Goal: Transaction & Acquisition: Purchase product/service

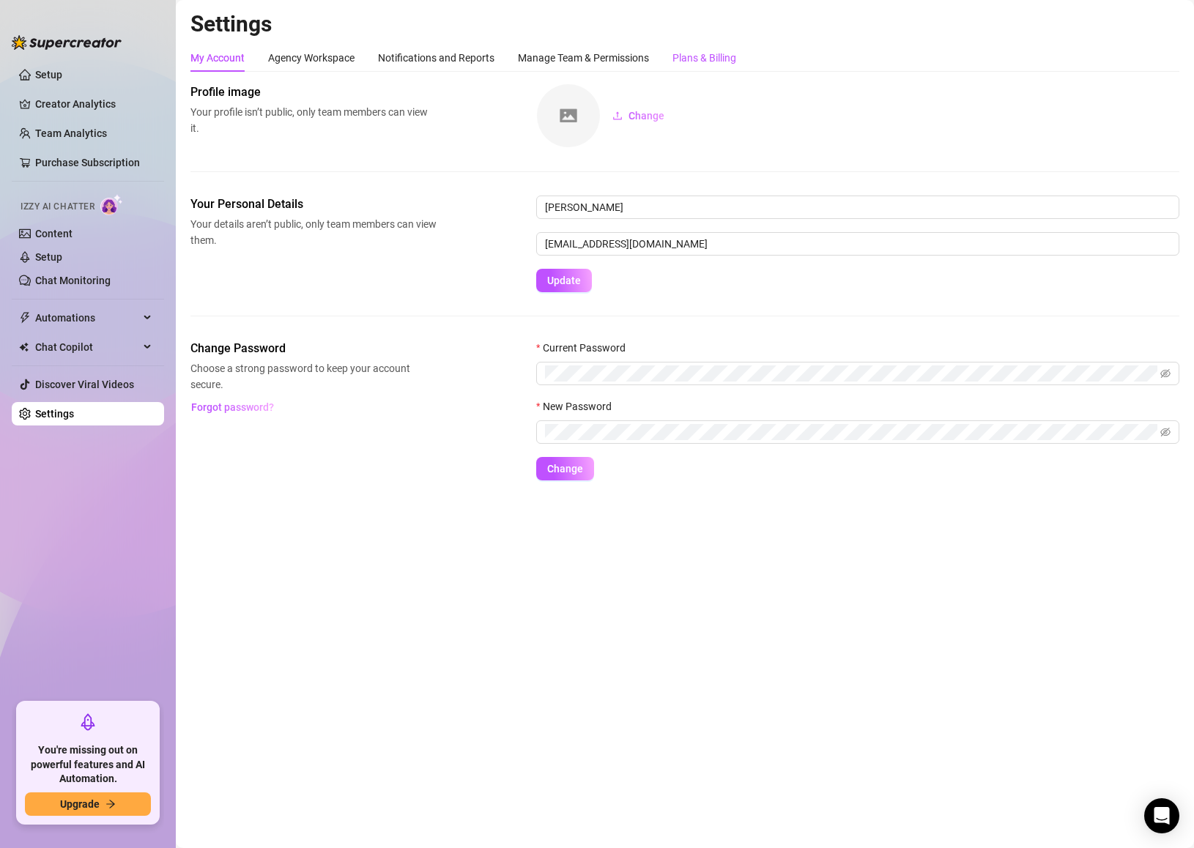
click at [720, 59] on div "Plans & Billing" at bounding box center [704, 58] width 64 height 16
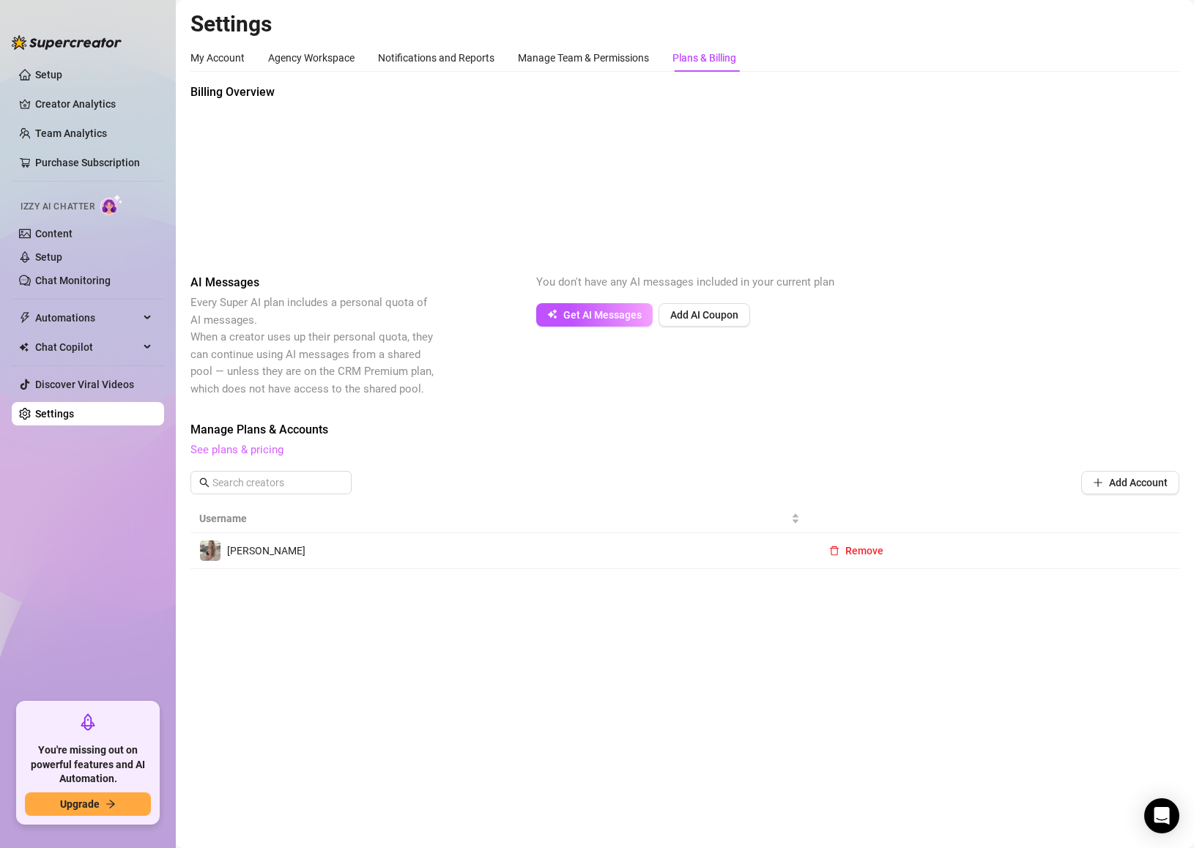
click at [241, 446] on link "See plans & pricing" at bounding box center [236, 449] width 93 height 13
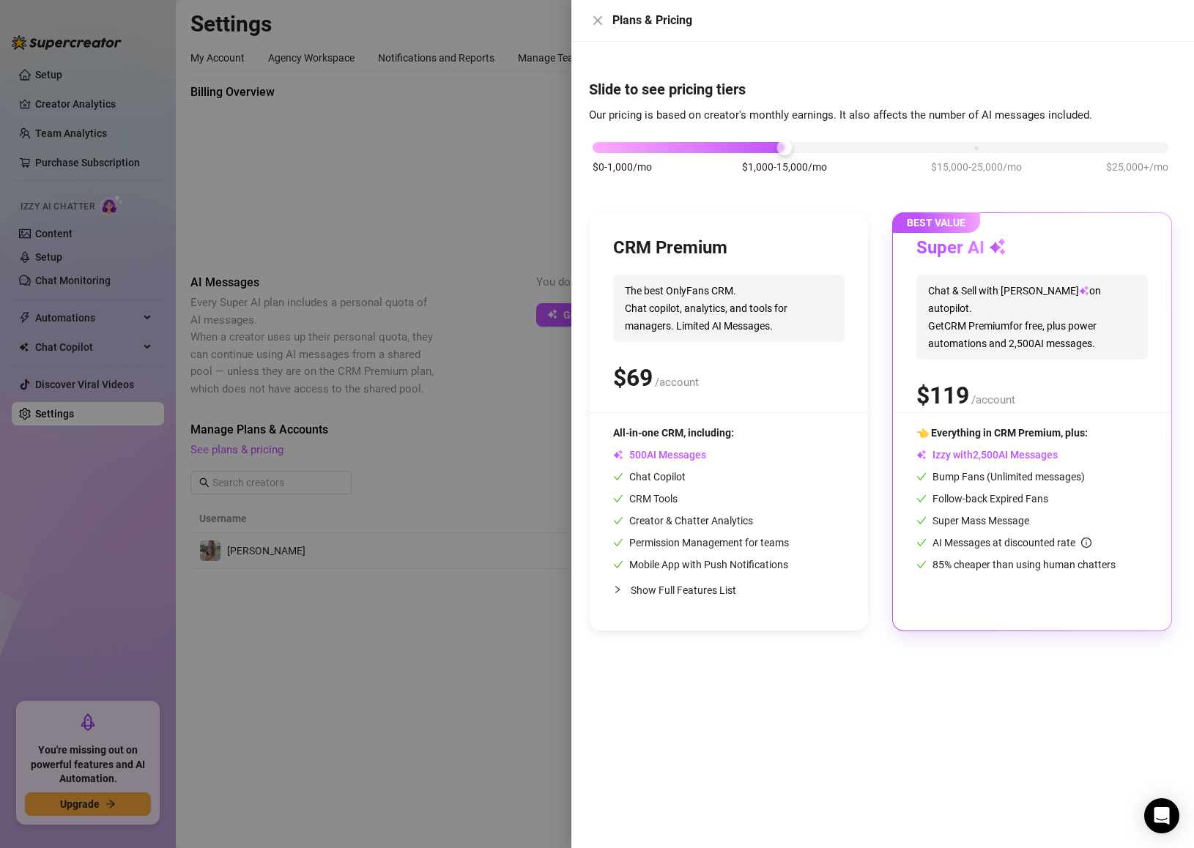
click at [627, 593] on div at bounding box center [622, 589] width 18 height 16
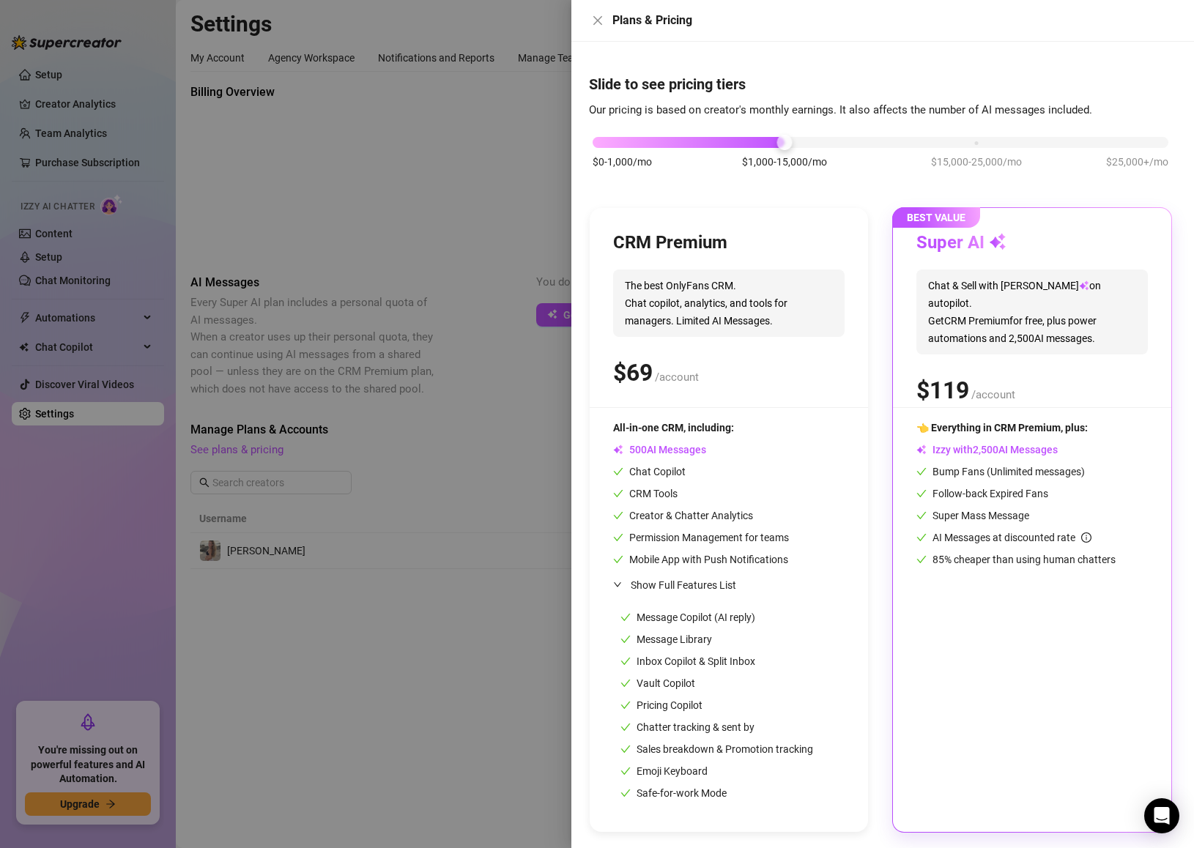
scroll to position [7, 0]
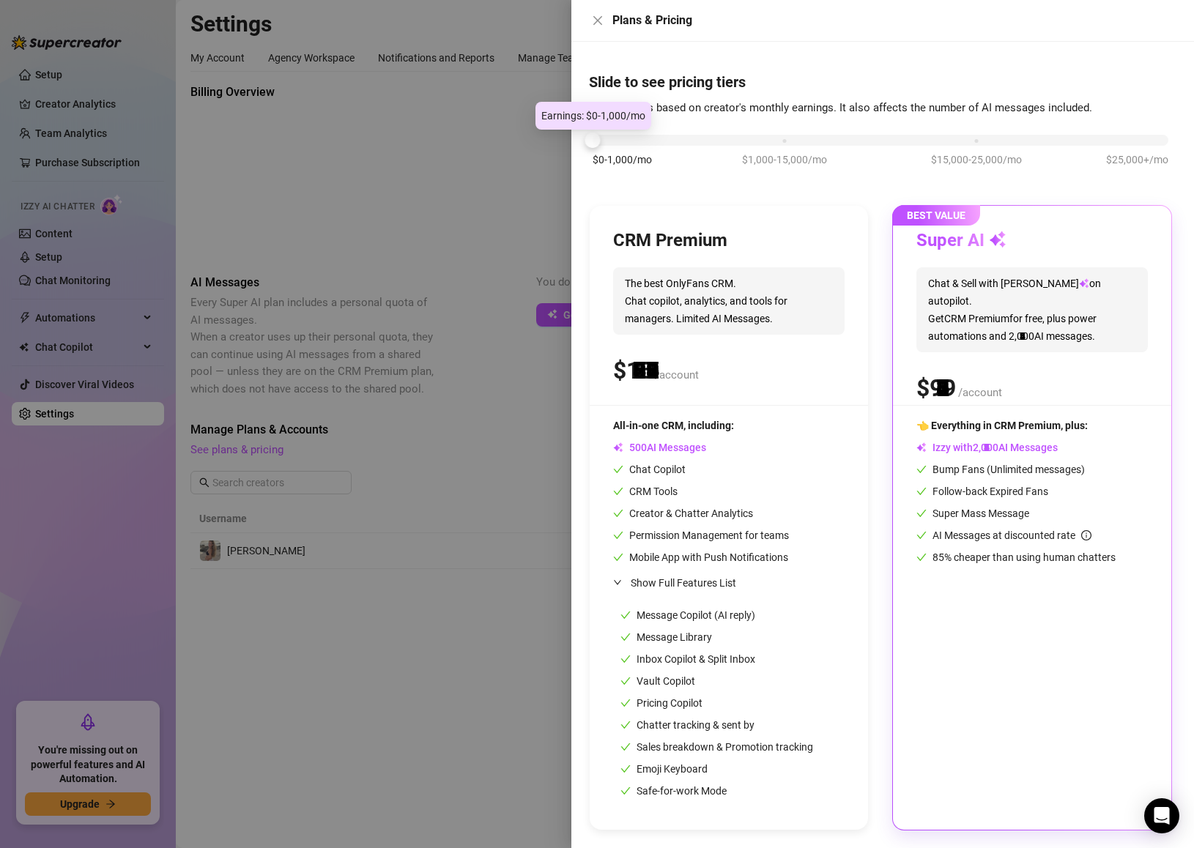
drag, startPoint x: 787, startPoint y: 144, endPoint x: 588, endPoint y: 138, distance: 198.5
click at [588, 138] on div at bounding box center [592, 140] width 15 height 15
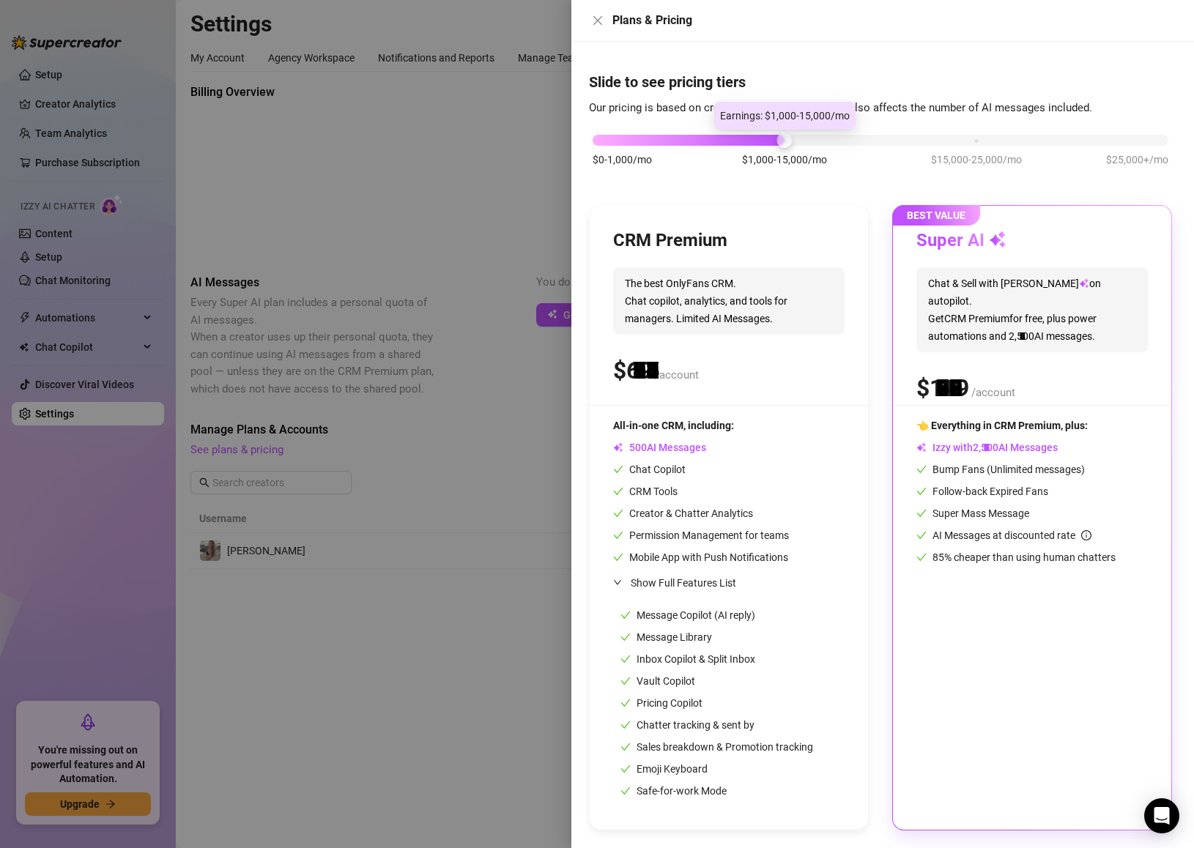
drag, startPoint x: 590, startPoint y: 140, endPoint x: 743, endPoint y: 138, distance: 153.1
click at [743, 138] on div "$0-1,000/mo $1,000-15,000/mo $15,000-25,000/mo $25,000+/mo" at bounding box center [880, 136] width 576 height 9
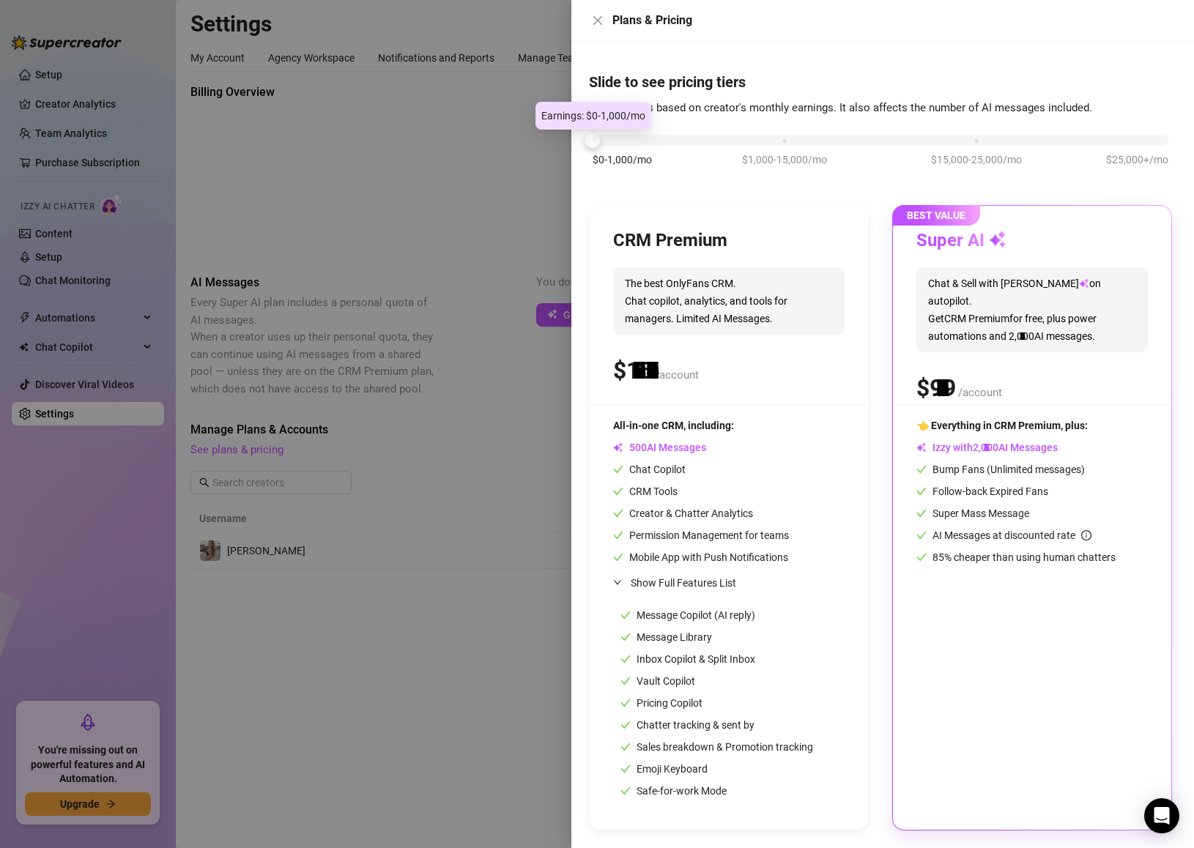
drag, startPoint x: 776, startPoint y: 138, endPoint x: 565, endPoint y: 138, distance: 210.2
click at [565, 138] on div "Plans & Pricing Slide to see pricing tiers Our pricing is based on creator's mo…" at bounding box center [597, 424] width 1194 height 848
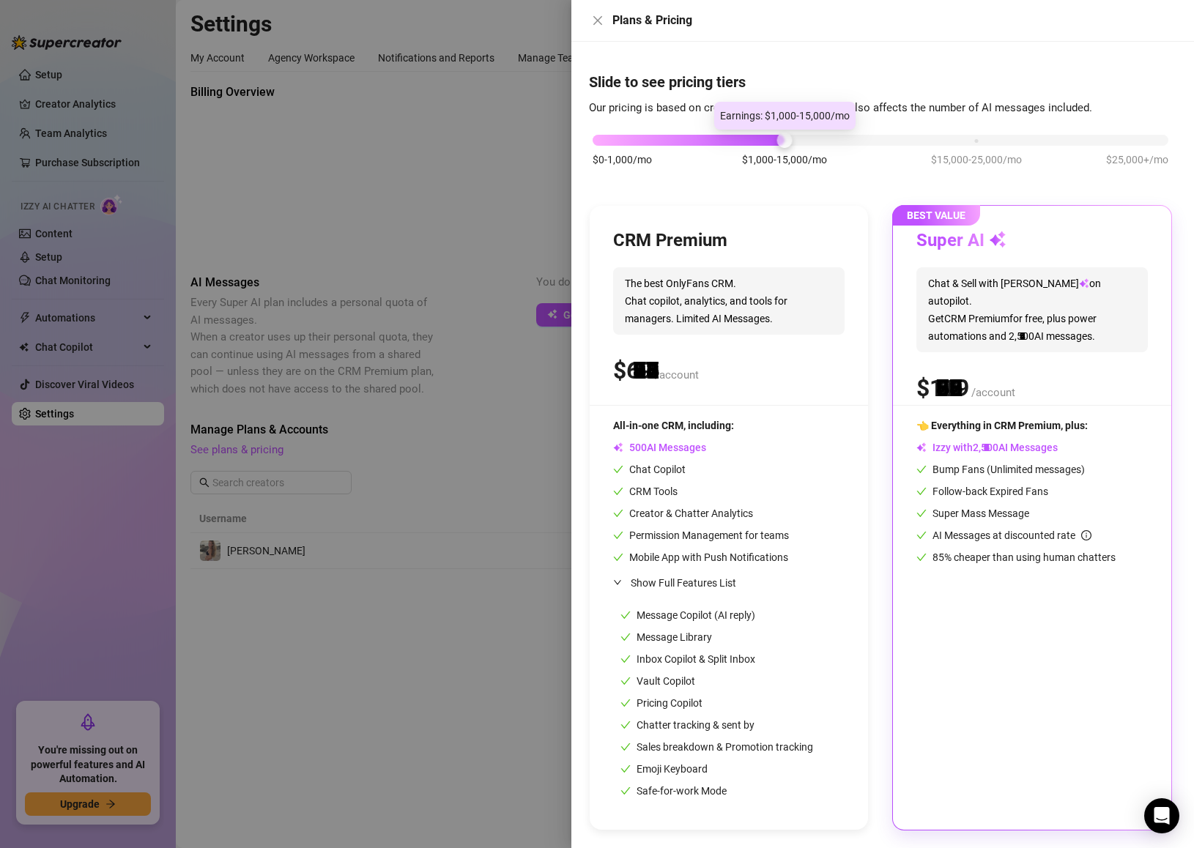
drag, startPoint x: 592, startPoint y: 143, endPoint x: 735, endPoint y: 140, distance: 142.8
click at [735, 140] on div "$0-1,000/mo $1,000-15,000/mo $15,000-25,000/mo $25,000+/mo" at bounding box center [880, 136] width 576 height 9
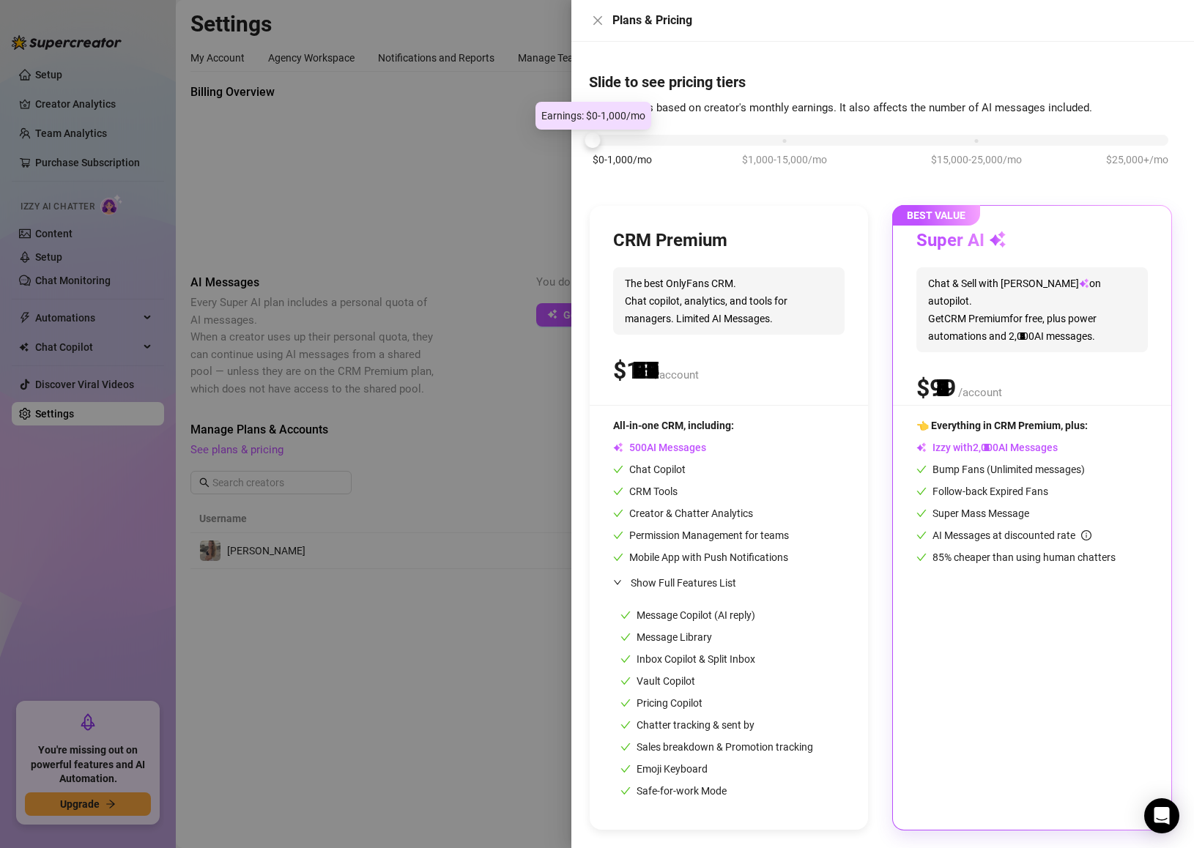
drag, startPoint x: 781, startPoint y: 139, endPoint x: 568, endPoint y: 156, distance: 214.5
click at [568, 156] on div "Plans & Pricing Slide to see pricing tiers Our pricing is based on creator's mo…" at bounding box center [597, 424] width 1194 height 848
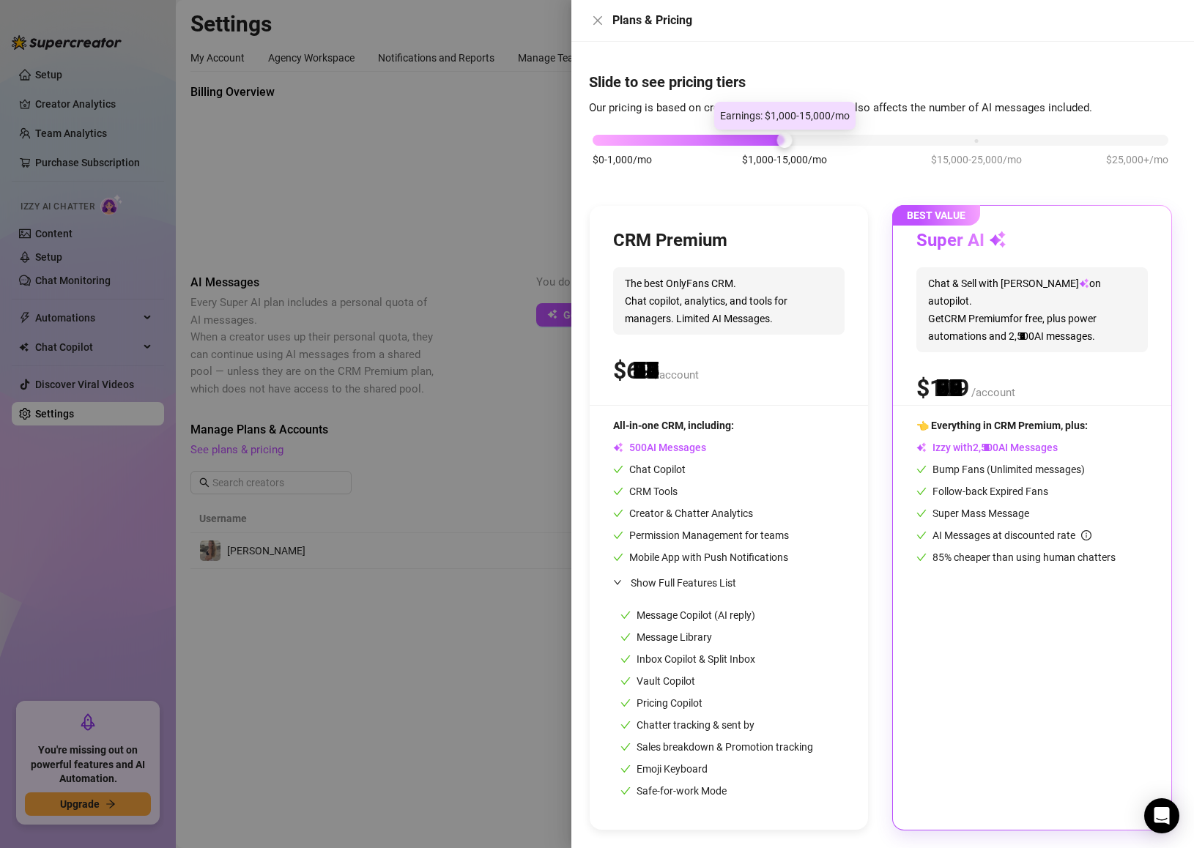
drag, startPoint x: 597, startPoint y: 144, endPoint x: 747, endPoint y: 147, distance: 150.2
click at [747, 147] on div "$0-1,000/mo $1,000-15,000/mo $15,000-25,000/mo $25,000+/mo" at bounding box center [880, 157] width 583 height 83
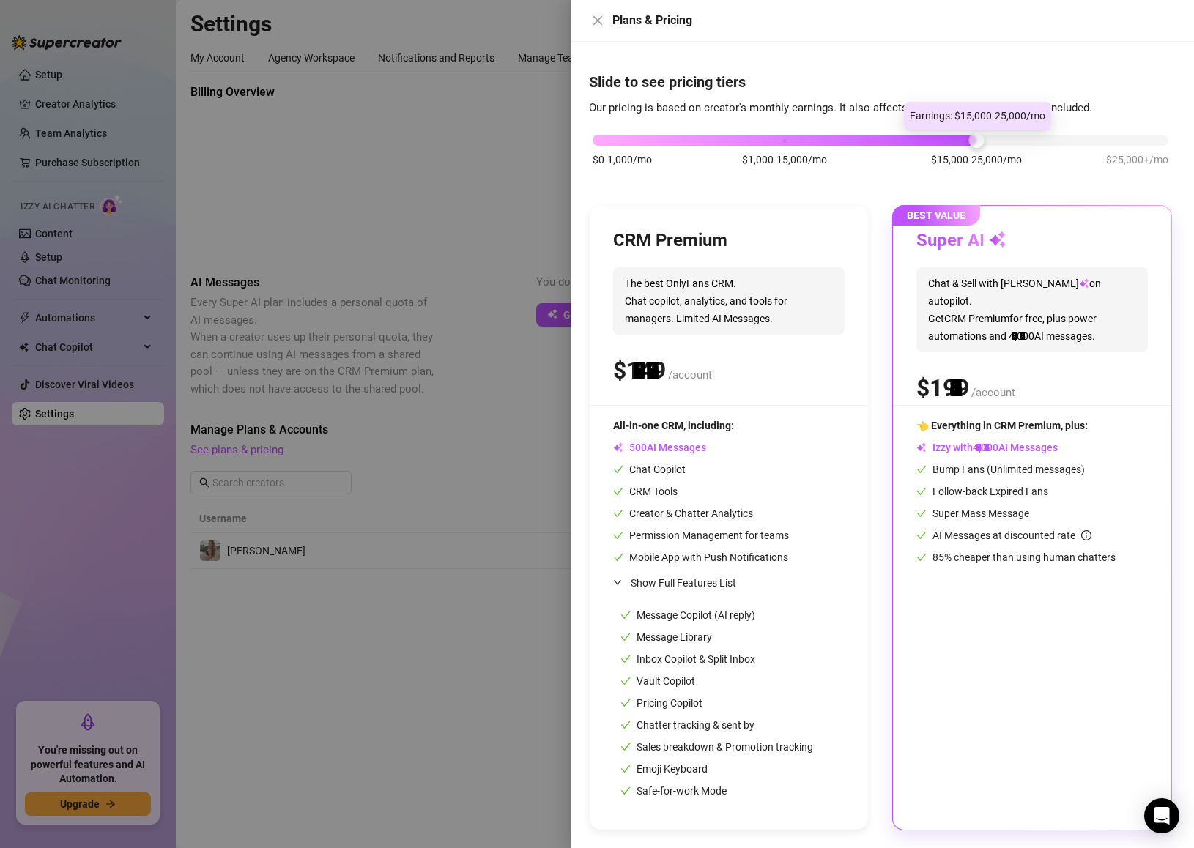
drag, startPoint x: 784, startPoint y: 143, endPoint x: 932, endPoint y: 135, distance: 148.2
click at [932, 135] on div "$0-1,000/mo $1,000-15,000/mo $15,000-25,000/mo $25,000+/mo" at bounding box center [880, 136] width 576 height 9
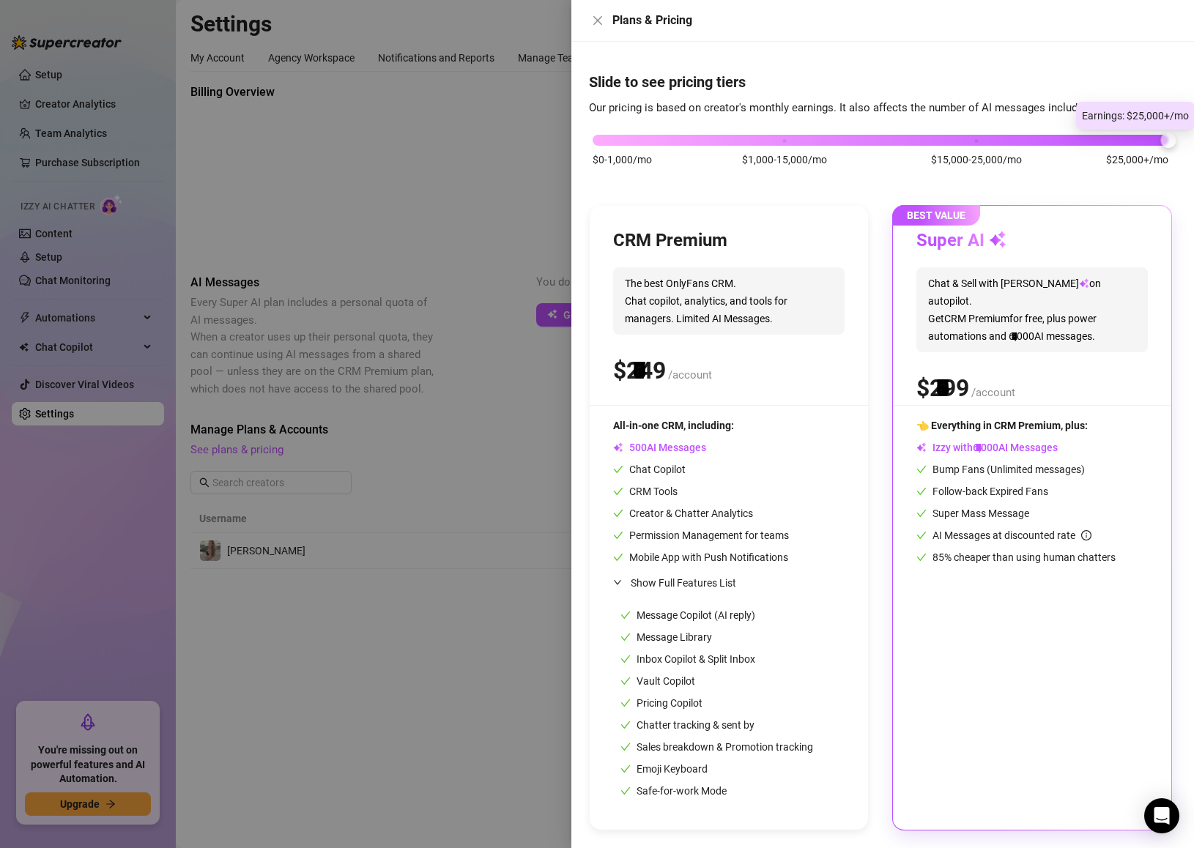
drag, startPoint x: 972, startPoint y: 138, endPoint x: 1237, endPoint y: 115, distance: 266.1
click at [1193, 115] on html "Setup Creator Analytics Team Analytics Purchase Subscription Izzy AI Chatter Co…" at bounding box center [597, 424] width 1194 height 848
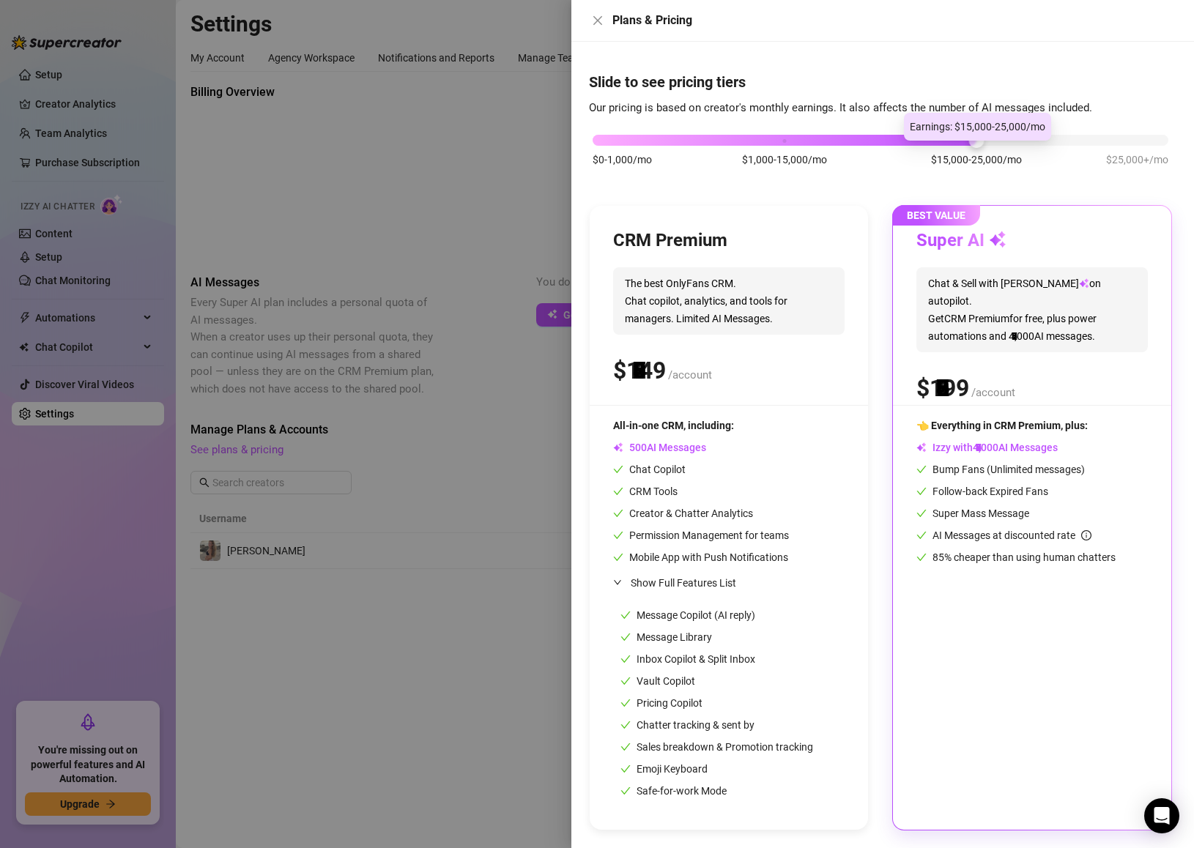
drag, startPoint x: 1131, startPoint y: 145, endPoint x: 951, endPoint y: 151, distance: 179.5
click at [951, 151] on div "$0-1,000/mo $1,000-15,000/mo $15,000-25,000/mo $25,000+/mo" at bounding box center [880, 157] width 583 height 83
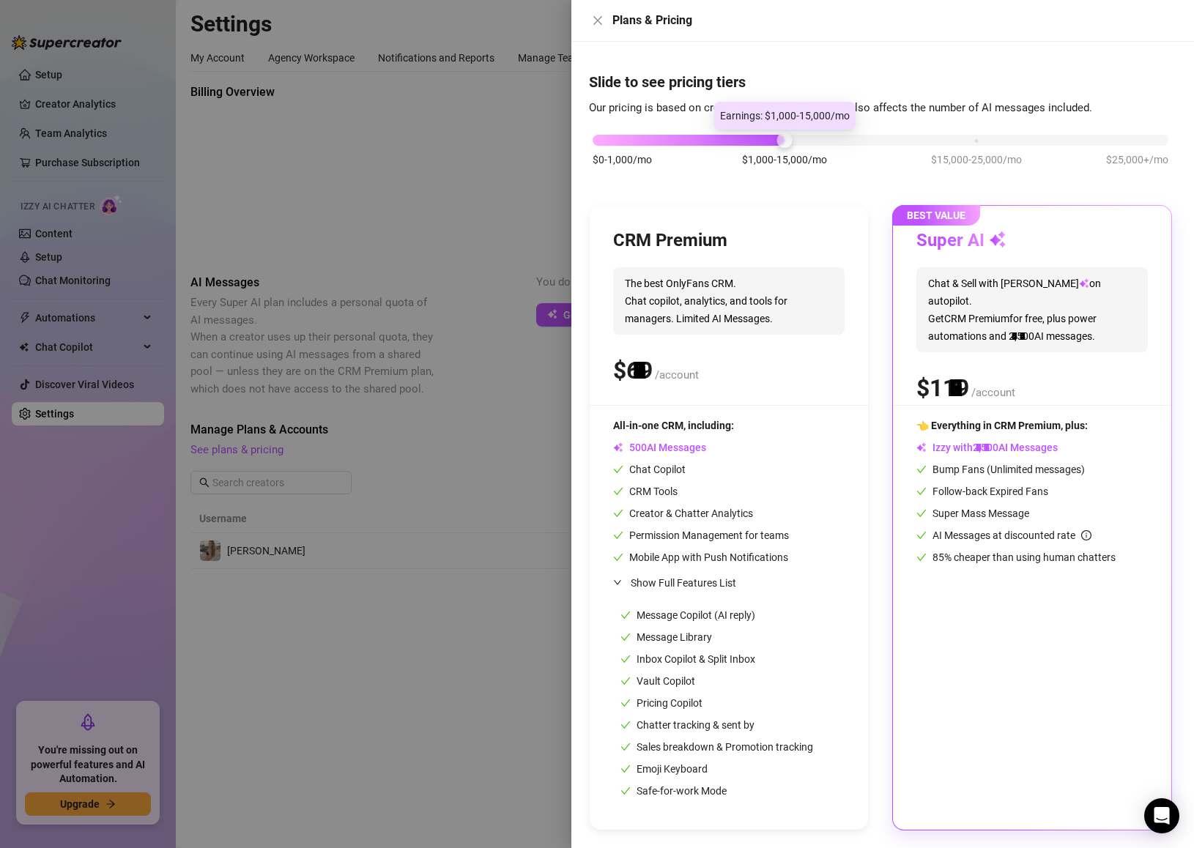
drag, startPoint x: 974, startPoint y: 139, endPoint x: 781, endPoint y: 143, distance: 193.4
click at [781, 143] on div at bounding box center [783, 140] width 15 height 15
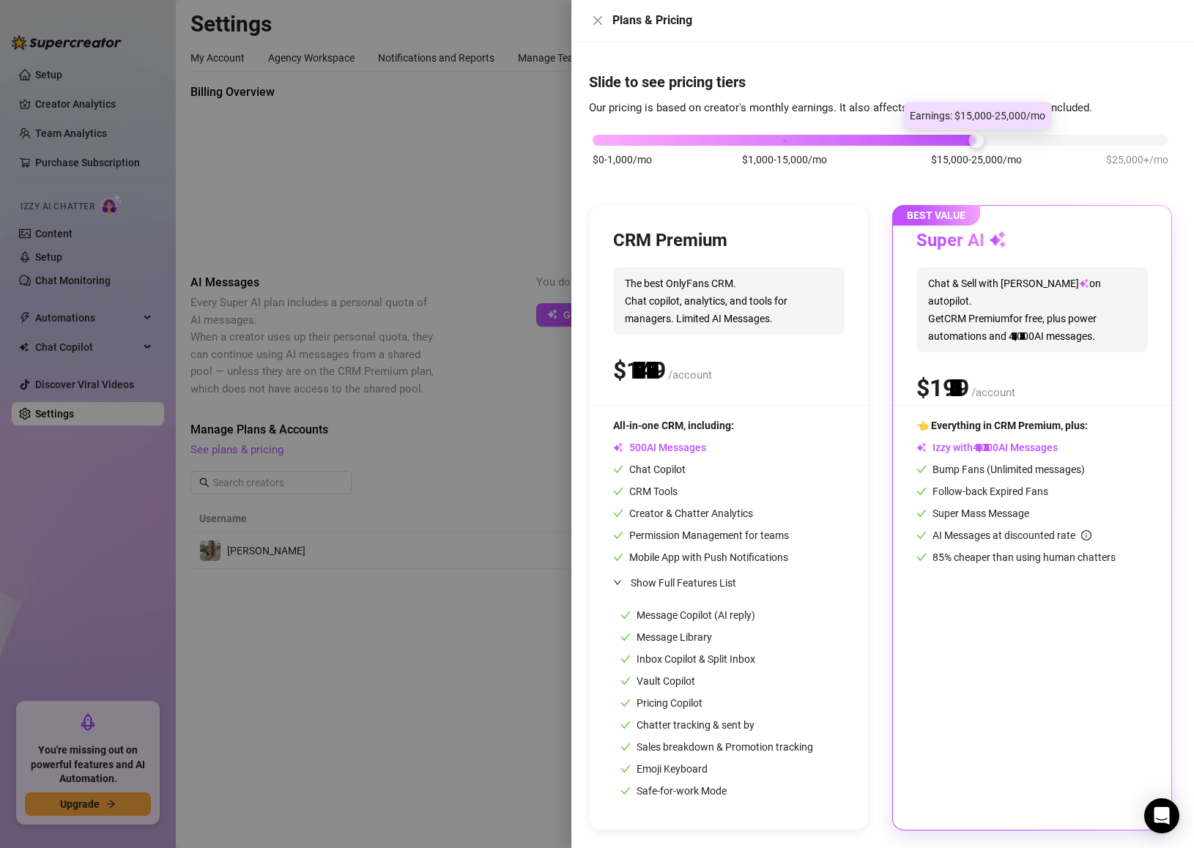
drag, startPoint x: 789, startPoint y: 137, endPoint x: 931, endPoint y: 141, distance: 141.4
click at [931, 141] on div "$0-1,000/mo $1,000-15,000/mo $15,000-25,000/mo $25,000+/mo" at bounding box center [880, 136] width 576 height 9
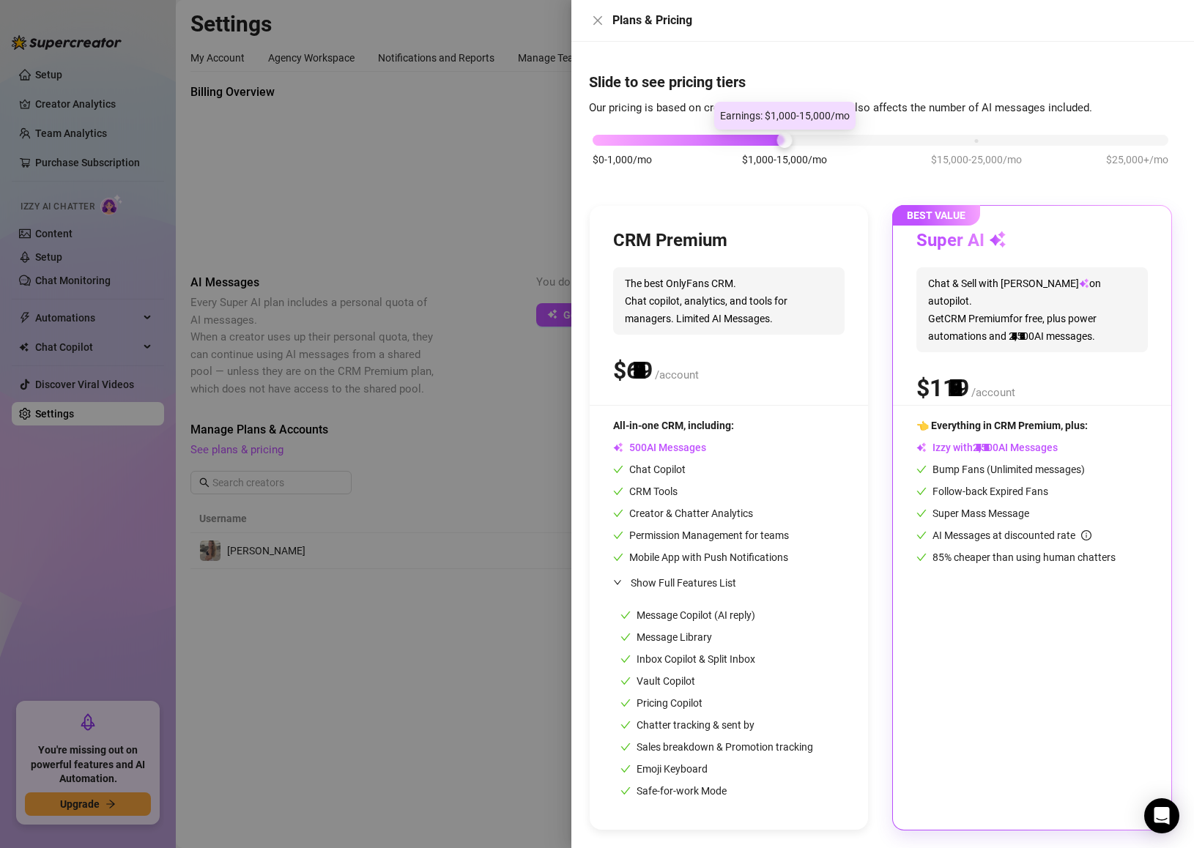
drag, startPoint x: 971, startPoint y: 136, endPoint x: 836, endPoint y: 145, distance: 135.0
click at [838, 141] on div "$0-1,000/mo $1,000-15,000/mo $15,000-25,000/mo $25,000+/mo" at bounding box center [880, 136] width 576 height 9
click at [753, 426] on div "All-in-one CRM, including:" at bounding box center [701, 425] width 176 height 16
click at [726, 458] on div "All-in-one CRM, including: AI Messages Chat Copilot CRM Tools Creator & Chatter…" at bounding box center [701, 491] width 176 height 148
click at [738, 341] on div "CRM Premium The best OnlyFans CRM. Chat copilot, analytics, and tools for manag…" at bounding box center [728, 317] width 231 height 176
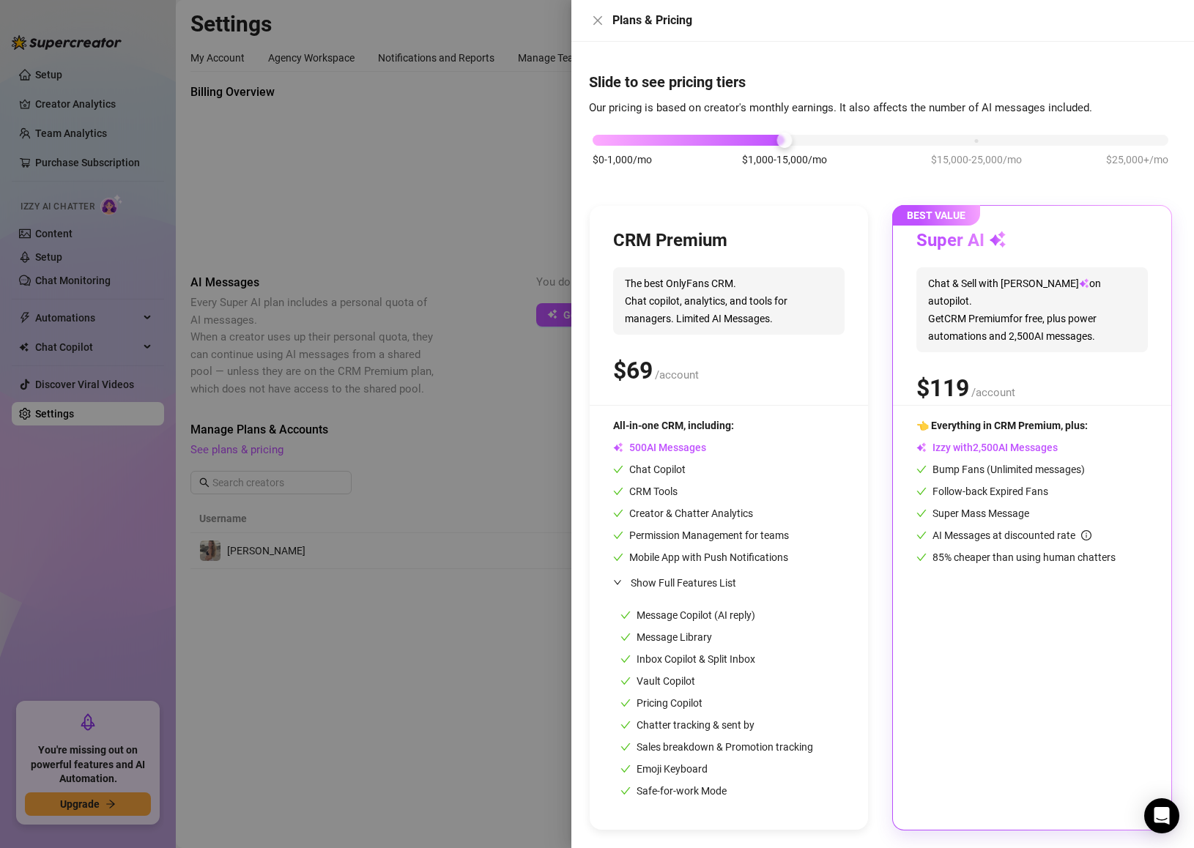
click at [765, 391] on div "CRM Premium The best OnlyFans CRM. Chat copilot, analytics, and tools for manag…" at bounding box center [728, 317] width 231 height 176
click at [685, 243] on h3 "CRM Premium" at bounding box center [670, 240] width 114 height 23
click at [710, 242] on h3 "CRM Premium" at bounding box center [670, 240] width 114 height 23
click at [594, 21] on icon "close" at bounding box center [598, 21] width 12 height 12
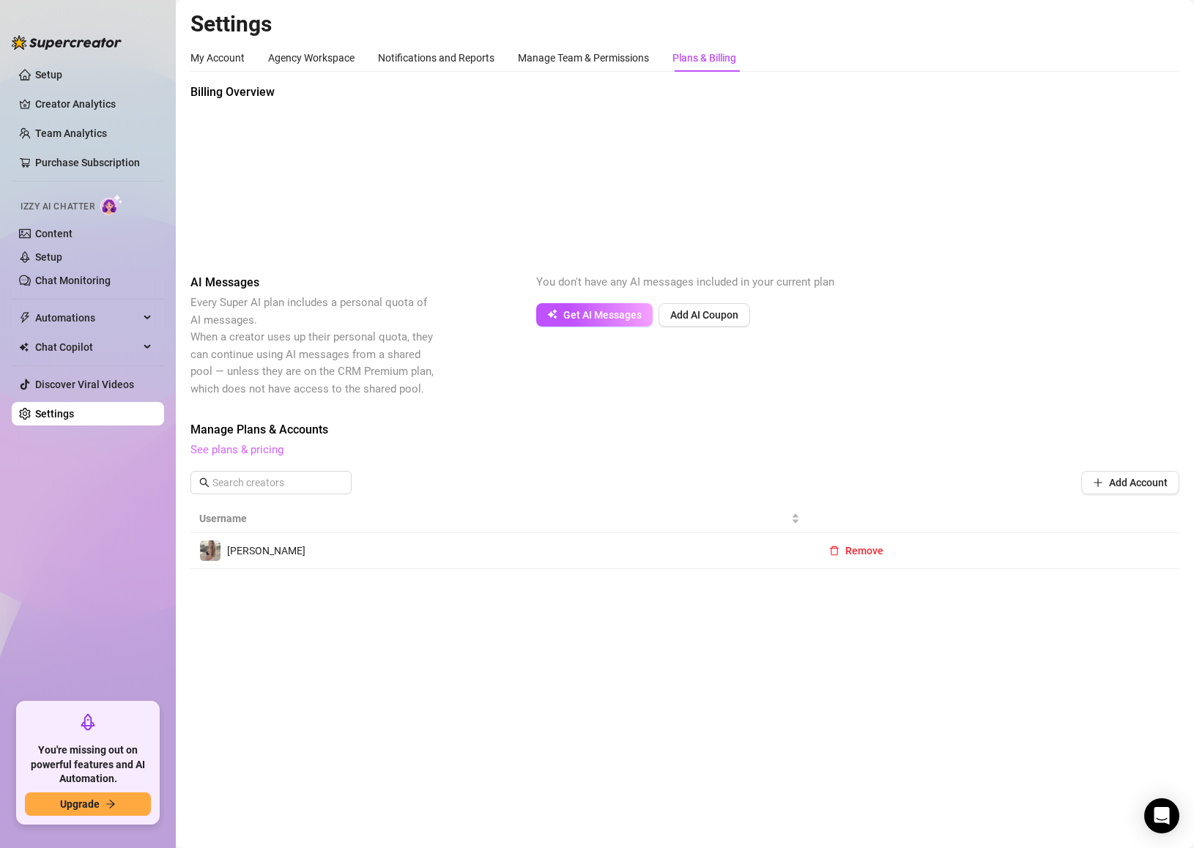
click at [249, 449] on link "See plans & pricing" at bounding box center [236, 449] width 93 height 13
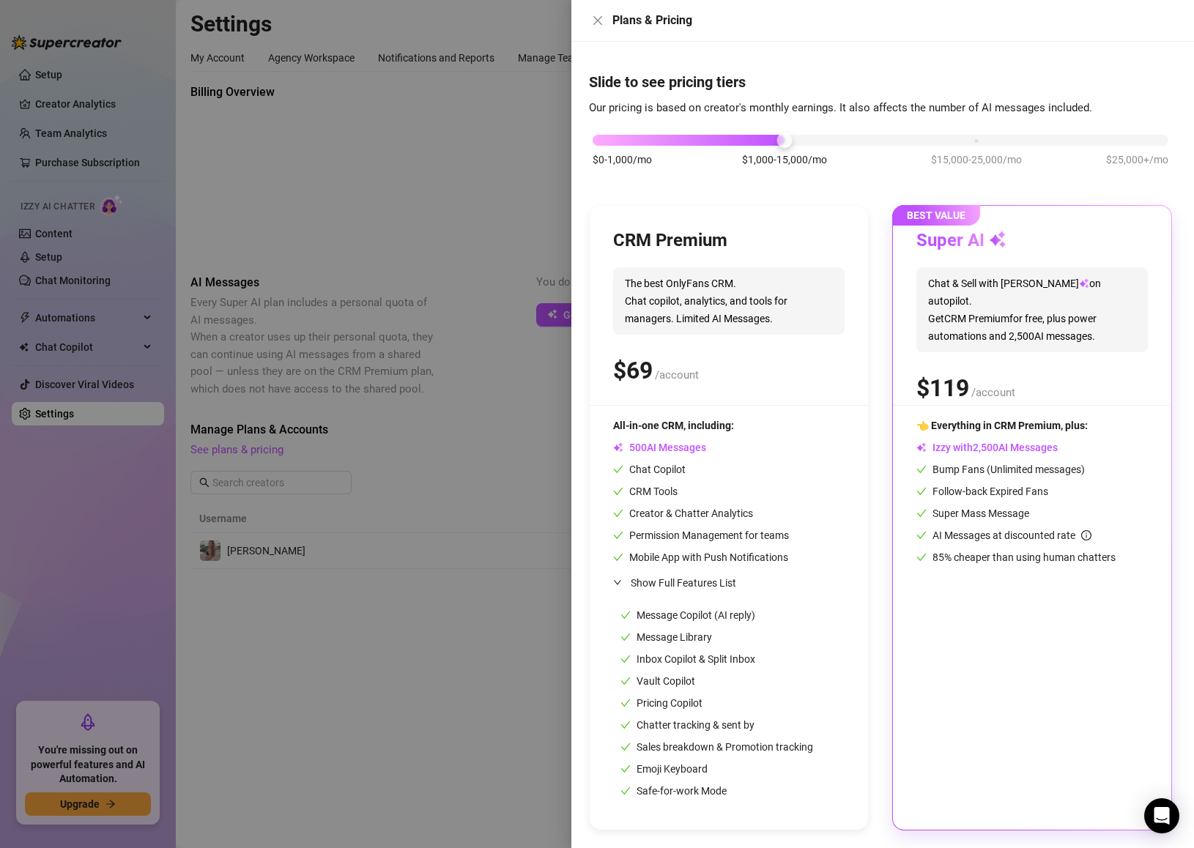
click at [685, 324] on span "The best OnlyFans CRM. Chat copilot, analytics, and tools for managers. Limited…" at bounding box center [728, 300] width 231 height 67
click at [694, 390] on div "CRM Premium The best OnlyFans CRM. Chat copilot, analytics, and tools for manag…" at bounding box center [728, 317] width 231 height 176
click at [686, 425] on span "All-in-one CRM, including:" at bounding box center [673, 426] width 121 height 12
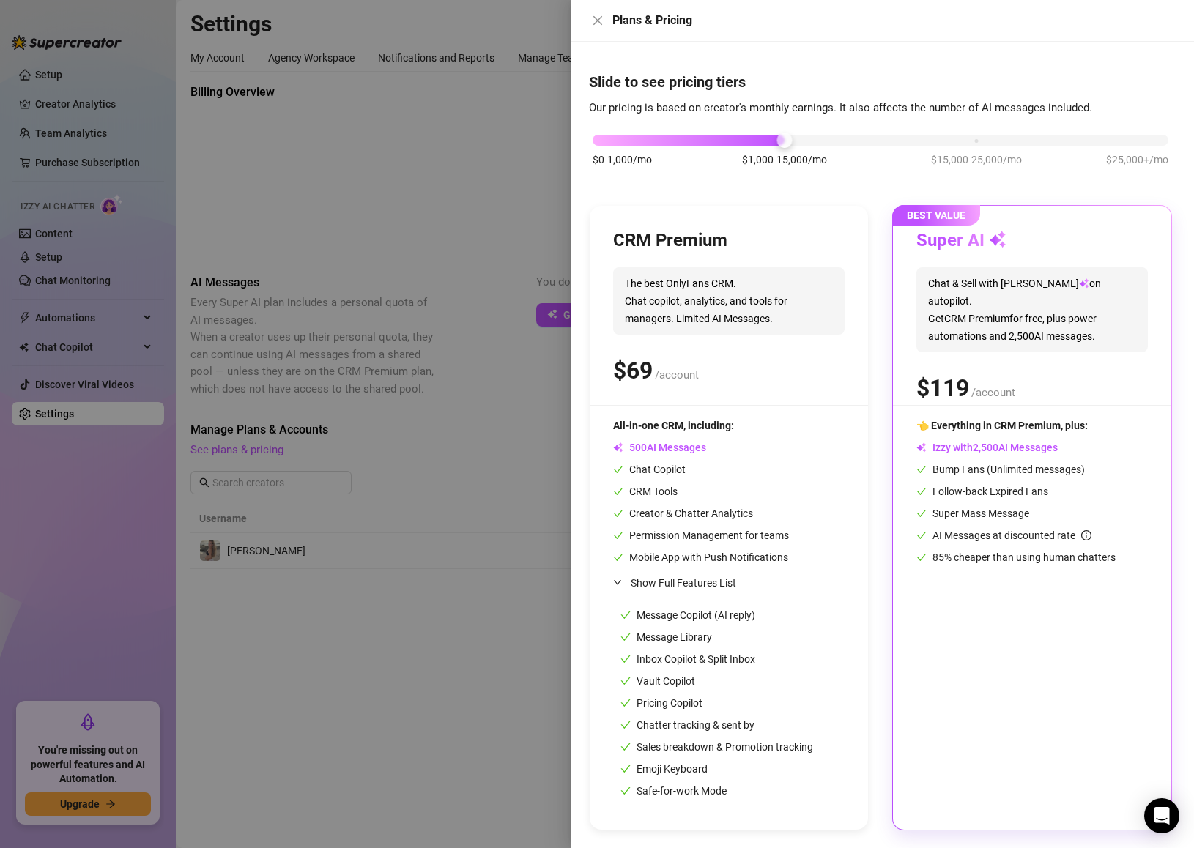
drag, startPoint x: 776, startPoint y: 461, endPoint x: 748, endPoint y: 374, distance: 91.5
click at [777, 462] on div "Chat Copilot" at bounding box center [701, 469] width 176 height 16
click at [713, 307] on span "The best OnlyFans CRM. Chat copilot, analytics, and tools for managers. Limited…" at bounding box center [728, 300] width 231 height 67
click at [700, 260] on div "CRM Premium The best OnlyFans CRM. Chat copilot, analytics, and tools for manag…" at bounding box center [728, 317] width 231 height 176
click at [980, 234] on h3 "Super AI" at bounding box center [961, 240] width 90 height 23
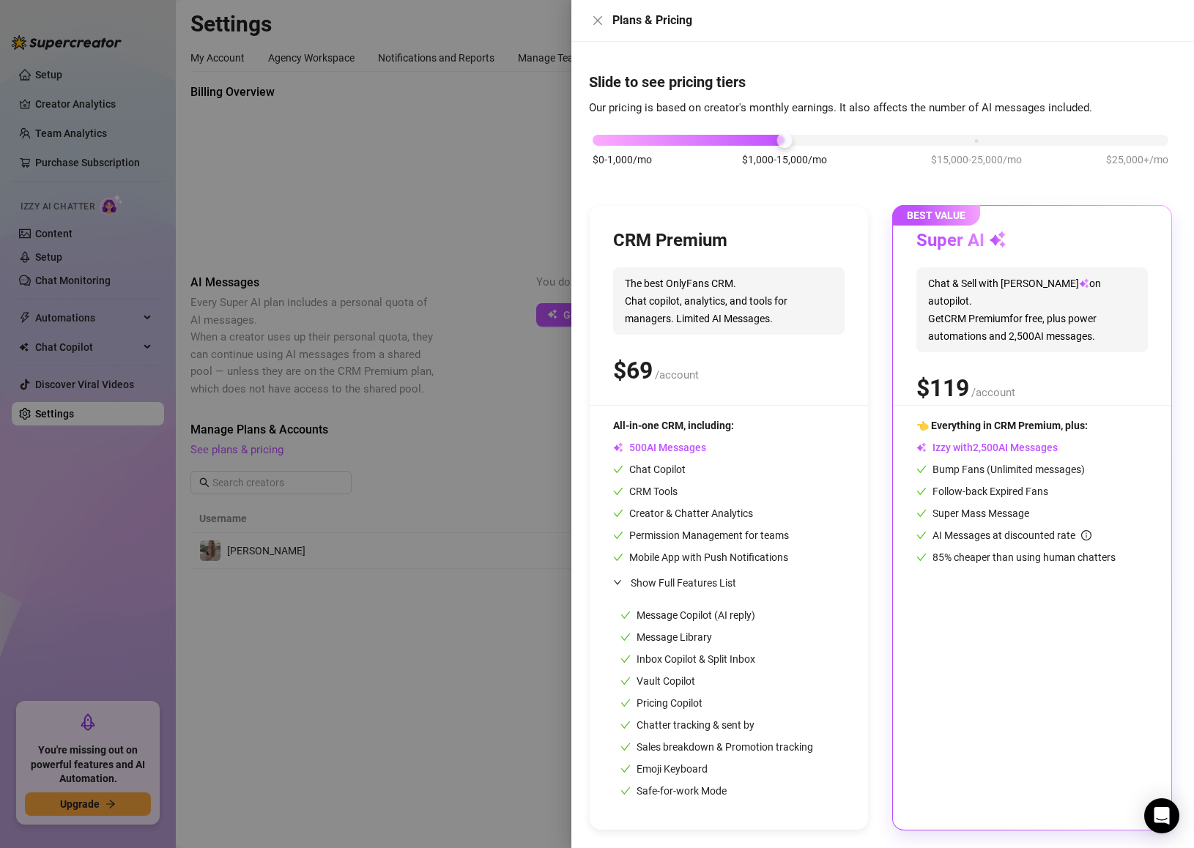
click at [738, 319] on span "The best OnlyFans CRM. Chat copilot, analytics, and tools for managers. Limited…" at bounding box center [728, 300] width 231 height 67
click at [599, 26] on button "Close" at bounding box center [598, 21] width 18 height 18
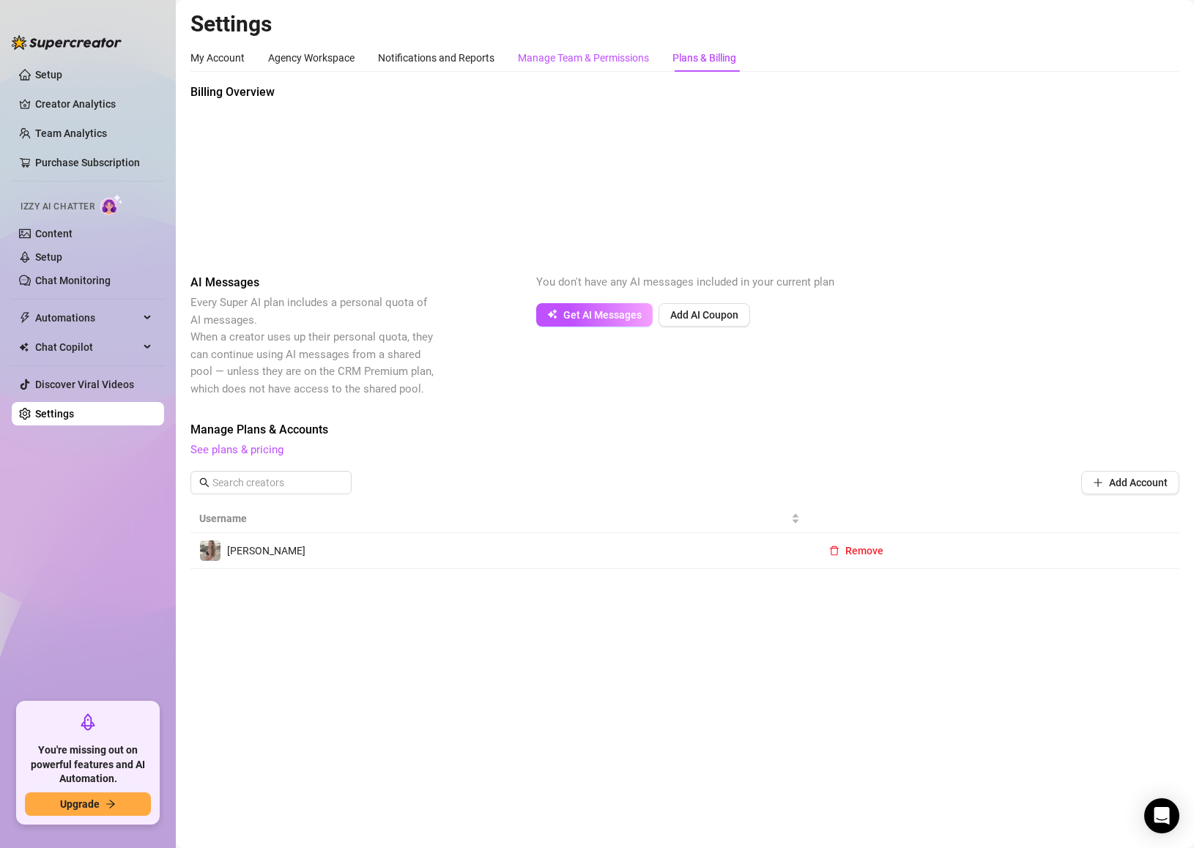
click at [578, 57] on div "Manage Team & Permissions" at bounding box center [583, 58] width 131 height 16
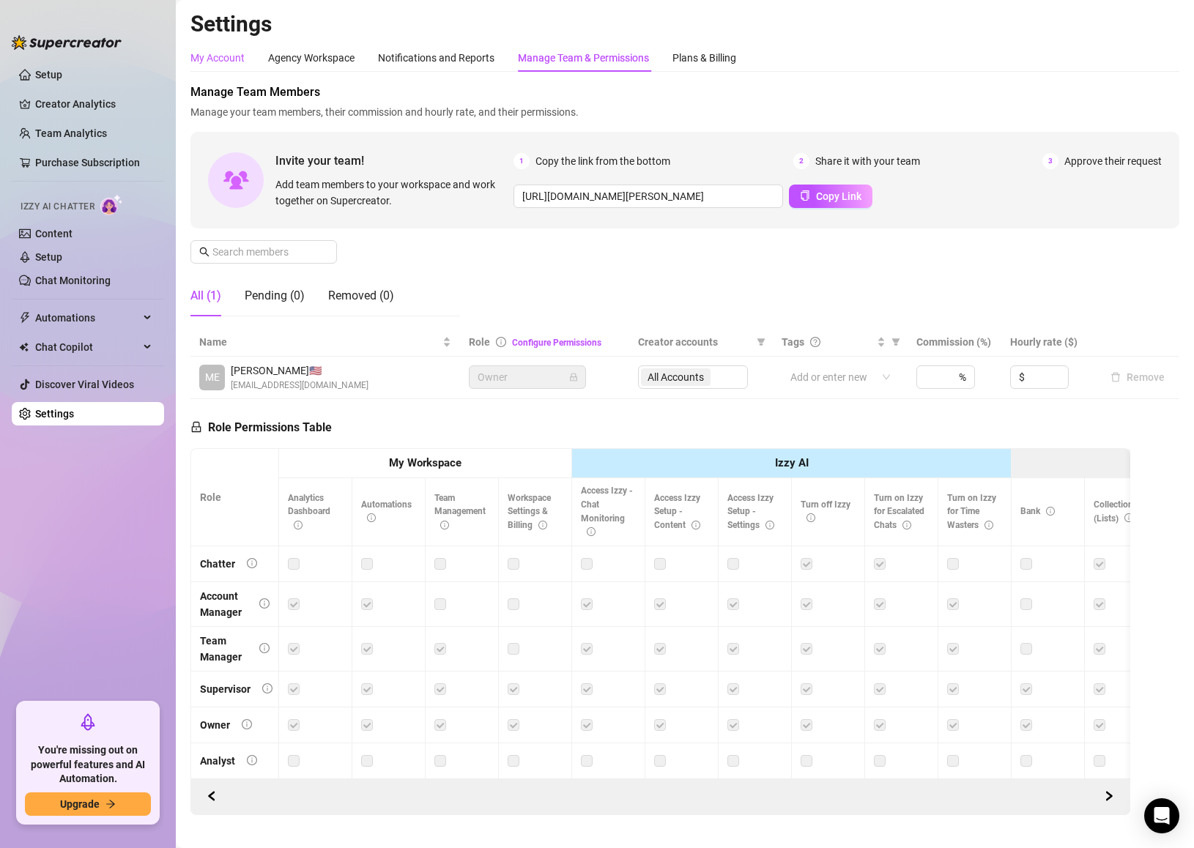
click at [239, 59] on div "My Account" at bounding box center [217, 58] width 54 height 16
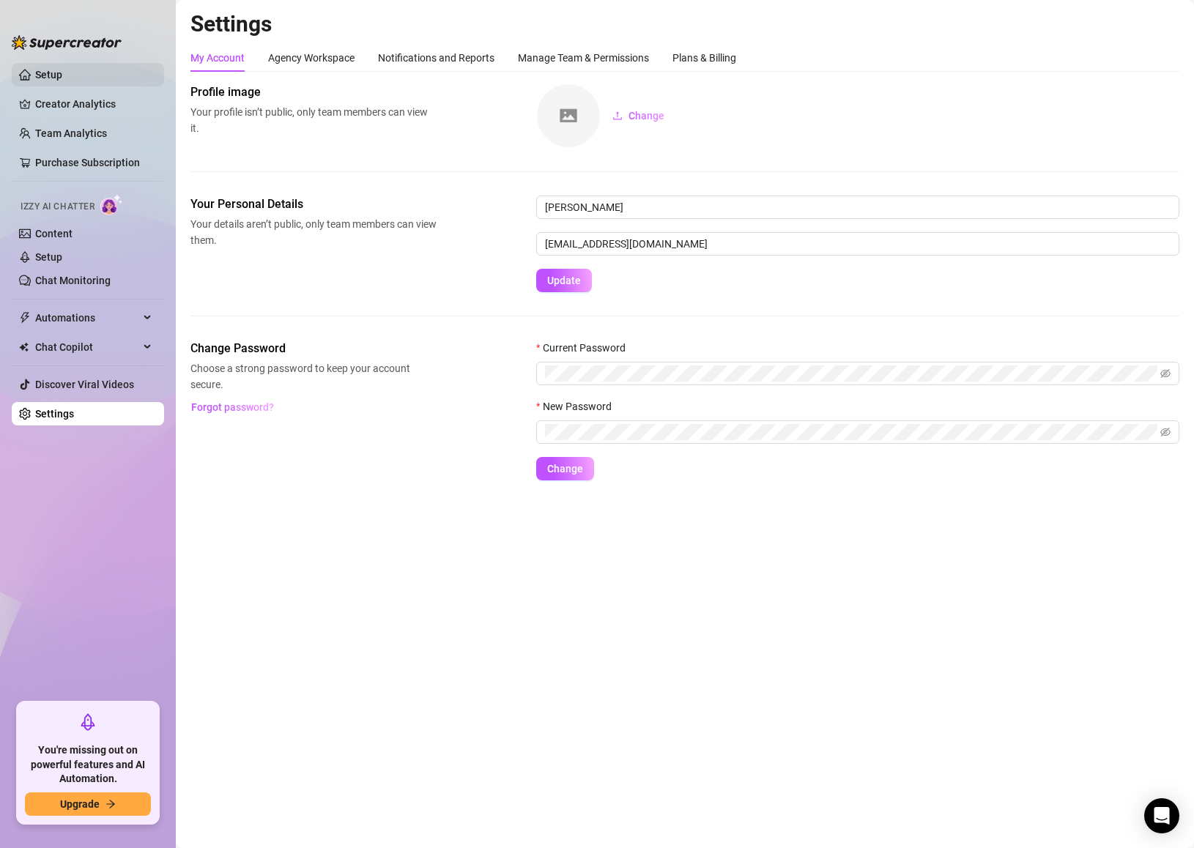
click at [62, 70] on link "Setup" at bounding box center [48, 75] width 27 height 12
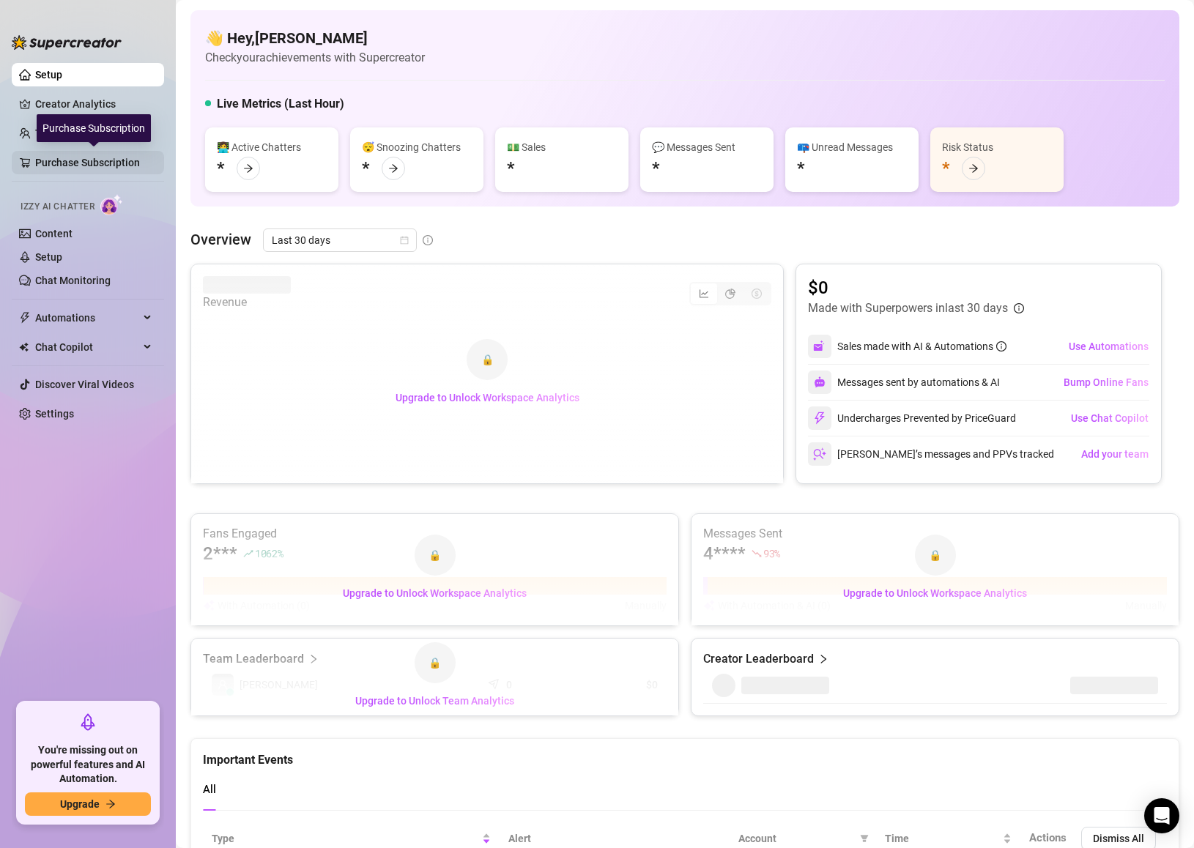
click at [85, 163] on link "Purchase Subscription" at bounding box center [93, 162] width 117 height 23
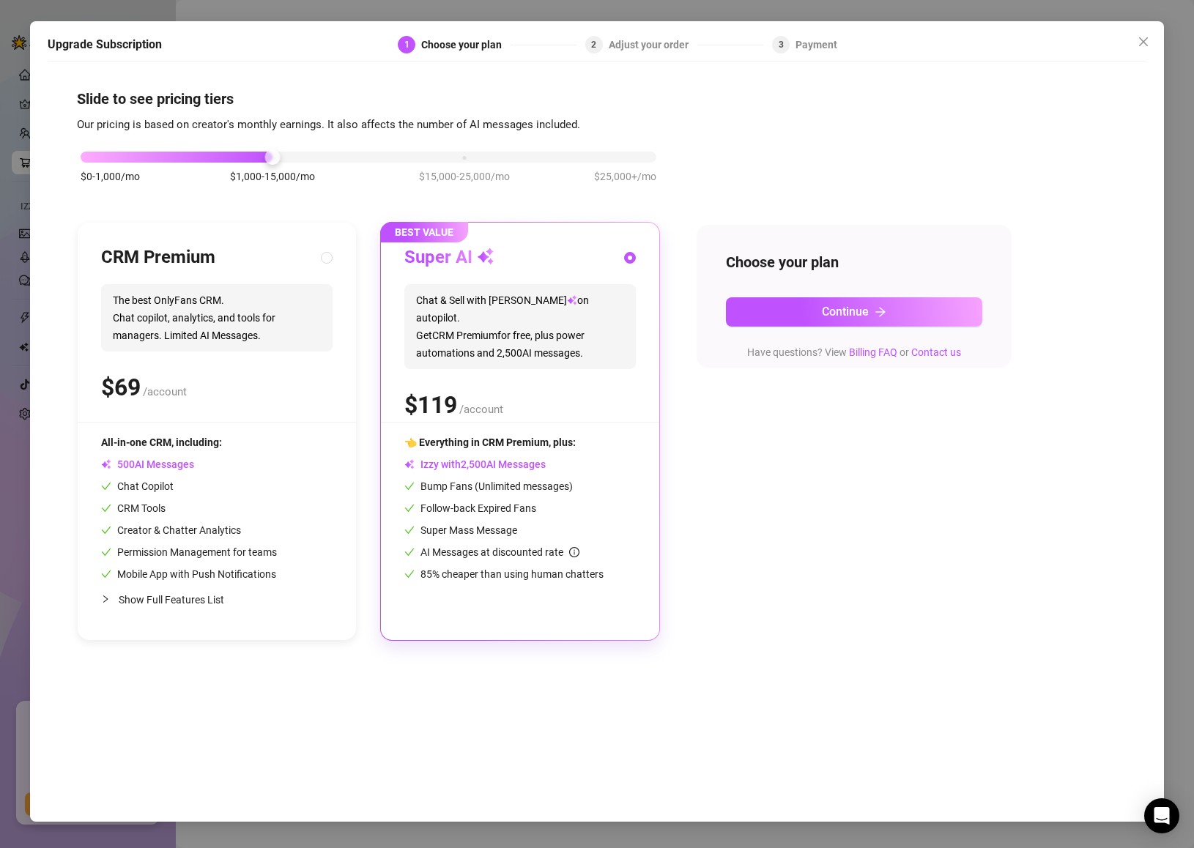
click at [246, 372] on div "$ /account" at bounding box center [216, 387] width 231 height 37
radio input "true"
radio input "false"
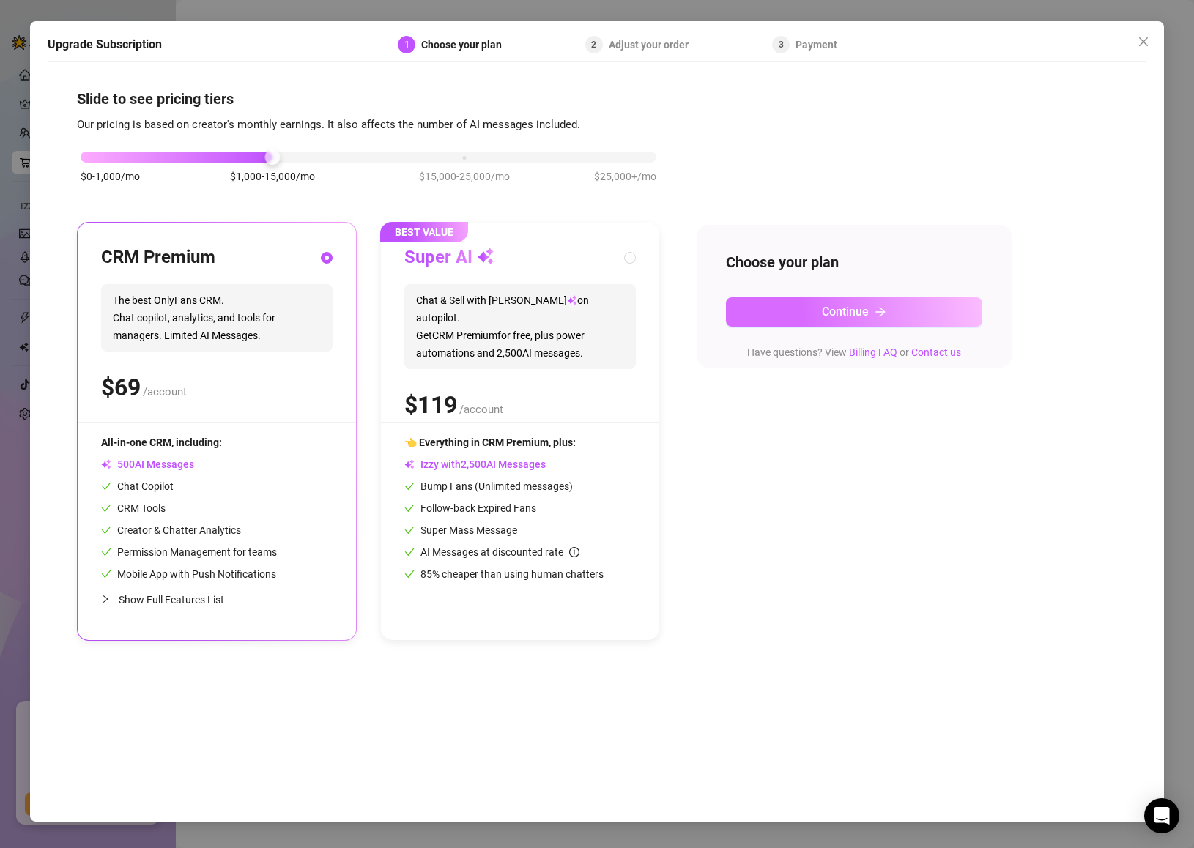
click at [819, 316] on button "Continue" at bounding box center [854, 311] width 256 height 29
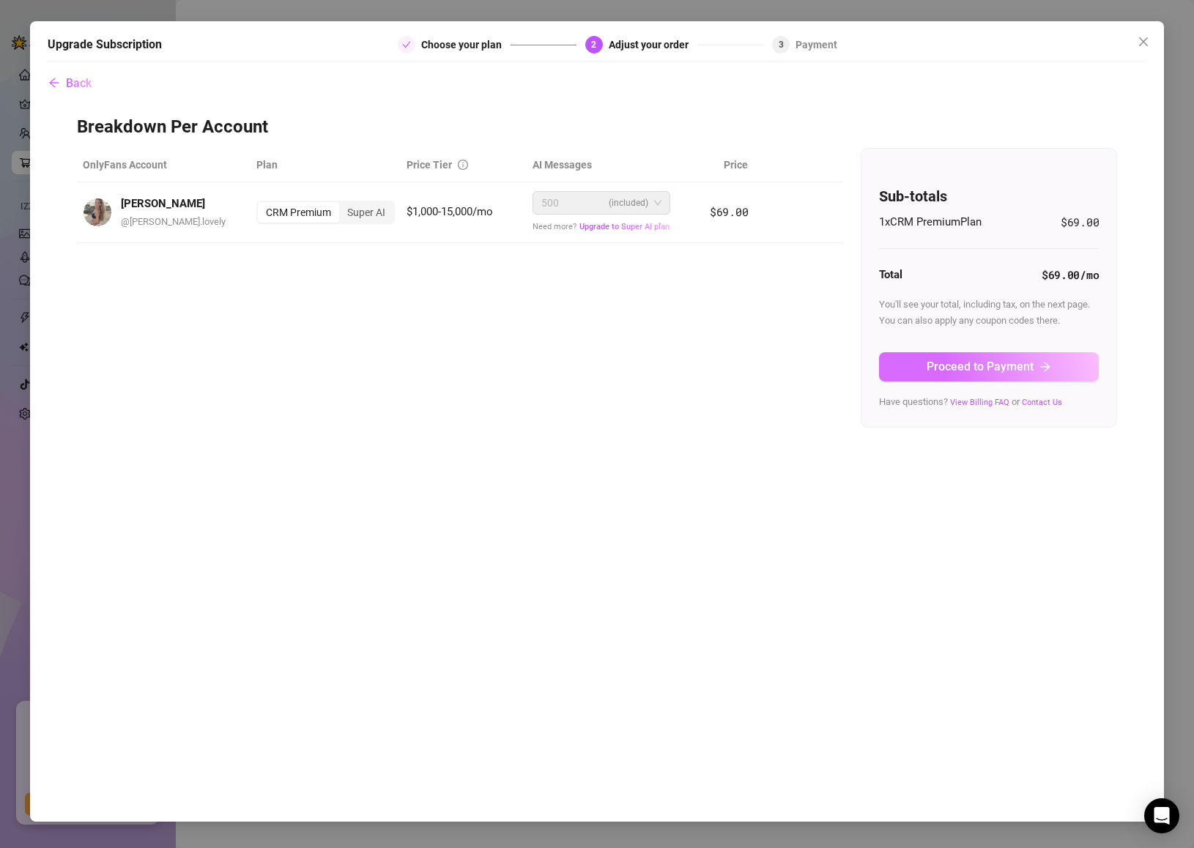
click at [989, 365] on span "Proceed to Payment" at bounding box center [979, 367] width 107 height 14
